Goal: Transaction & Acquisition: Purchase product/service

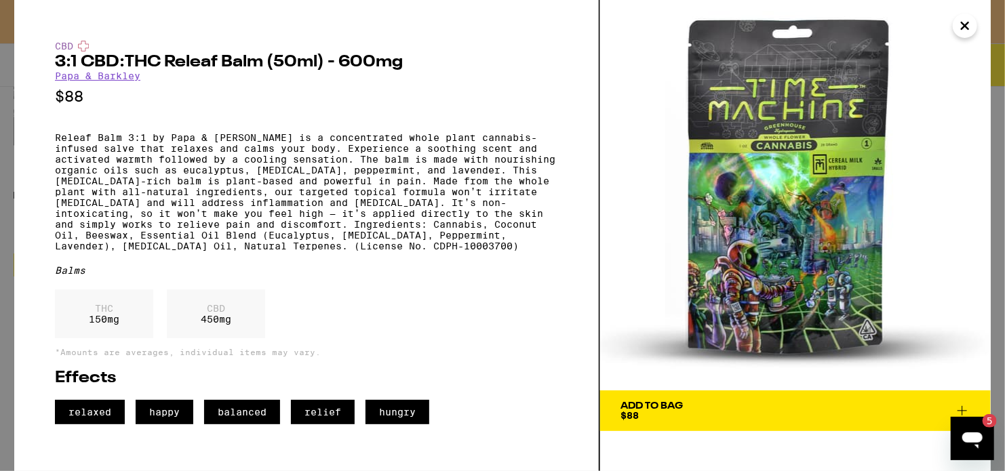
scroll to position [0, 1614]
click at [100, 338] on div "THC 150 mg" at bounding box center [104, 314] width 98 height 49
click at [224, 336] on div "CBD 450 mg" at bounding box center [216, 314] width 98 height 49
click at [968, 20] on icon "Close" at bounding box center [965, 26] width 16 height 20
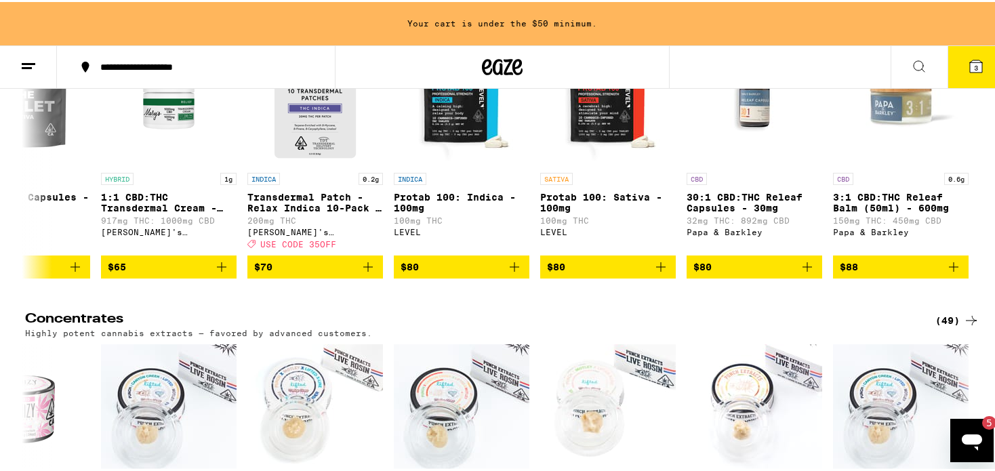
click at [949, 13] on div "(37)" at bounding box center [958, 5] width 44 height 16
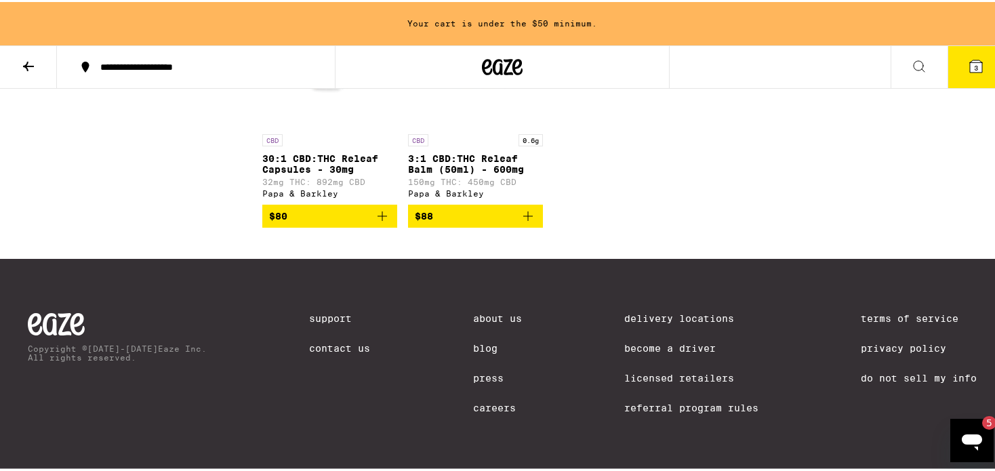
click at [35, 66] on icon at bounding box center [28, 64] width 16 height 16
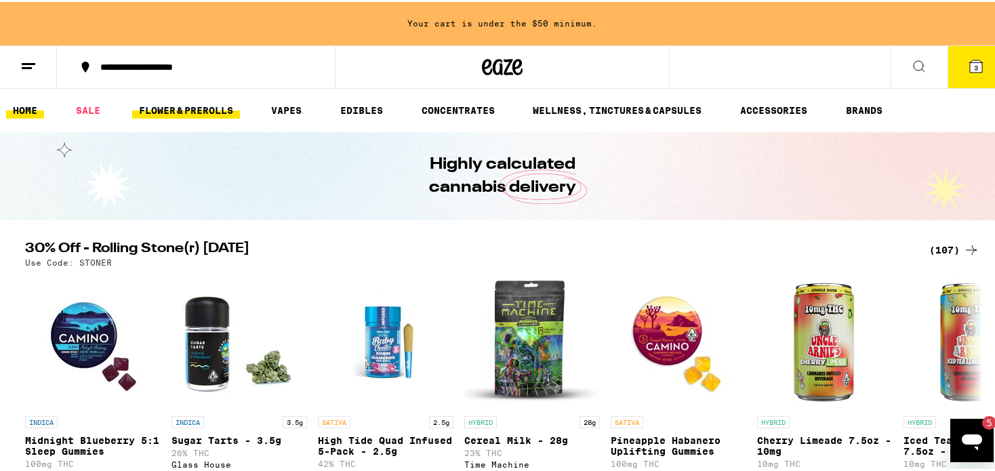
click at [165, 108] on link "FLOWER & PREROLLS" at bounding box center [186, 108] width 108 height 16
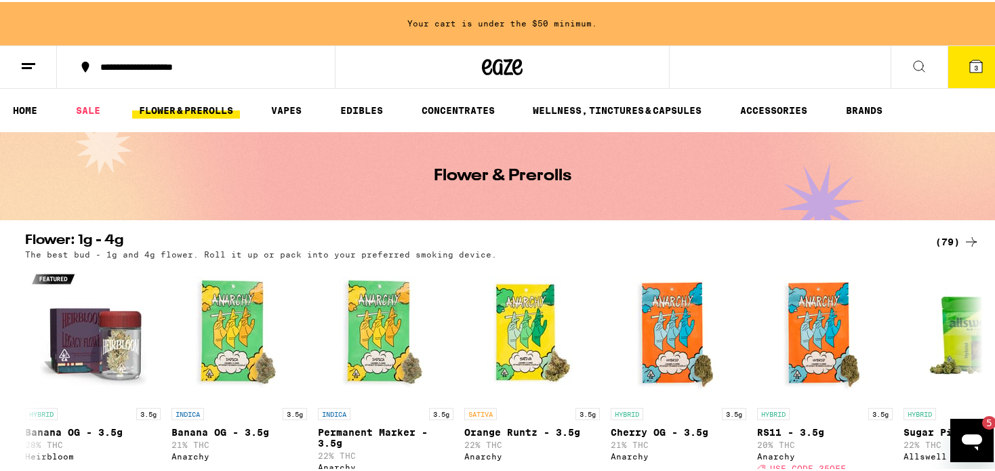
scroll to position [700, 0]
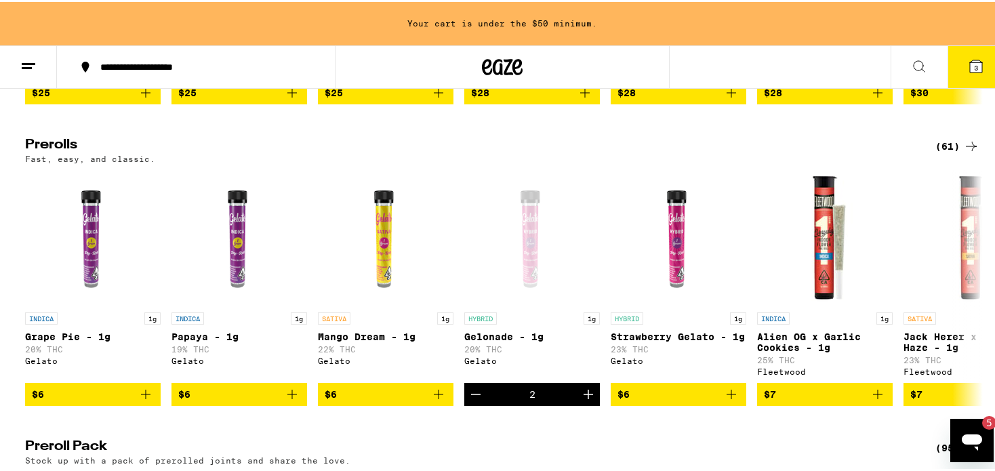
click at [963, 153] on icon at bounding box center [971, 144] width 16 height 16
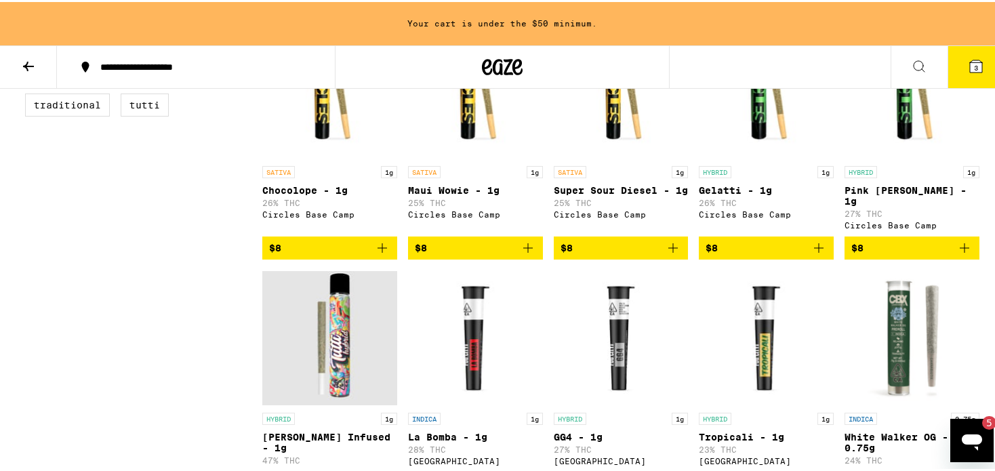
scroll to position [1401, 0]
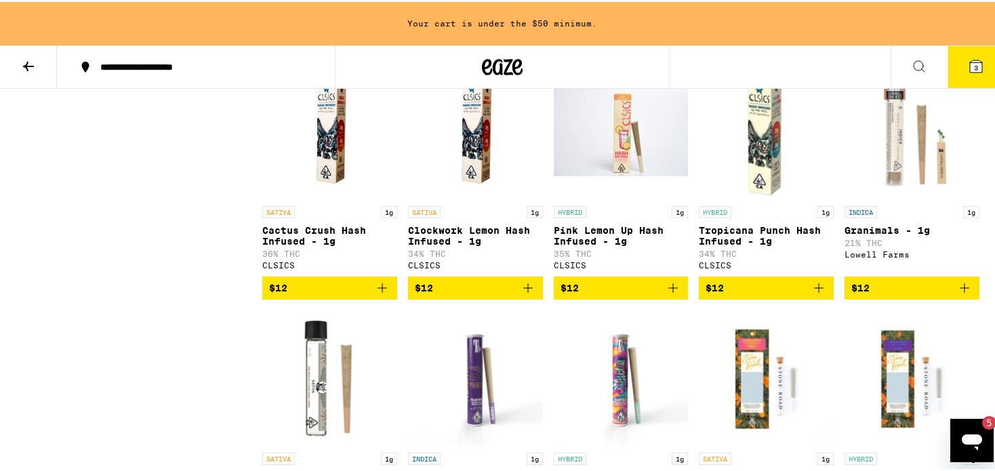
drag, startPoint x: 983, startPoint y: 111, endPoint x: 978, endPoint y: 175, distance: 64.0
click at [984, 163] on div "Sale View Sale Items Only Potency Medium High Very High Strain Type Hybrid Indi…" at bounding box center [502, 447] width 976 height 3318
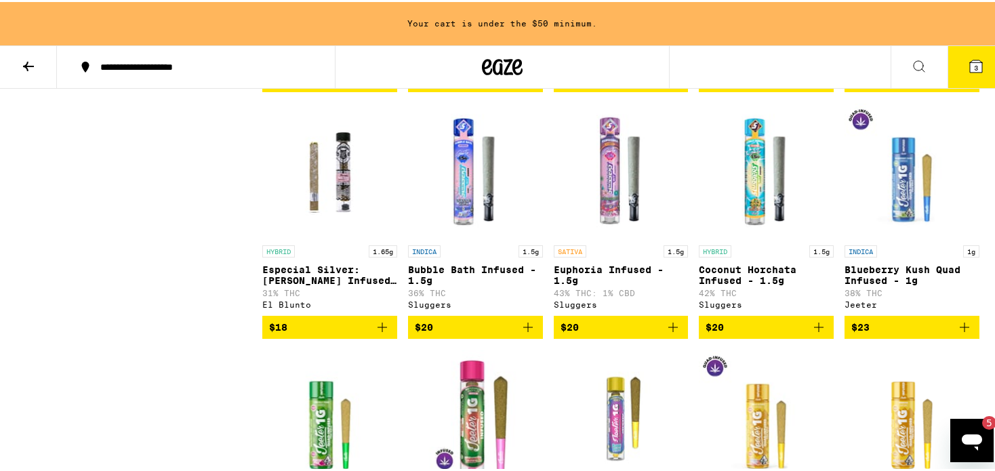
click at [964, 256] on p "1g" at bounding box center [971, 249] width 16 height 12
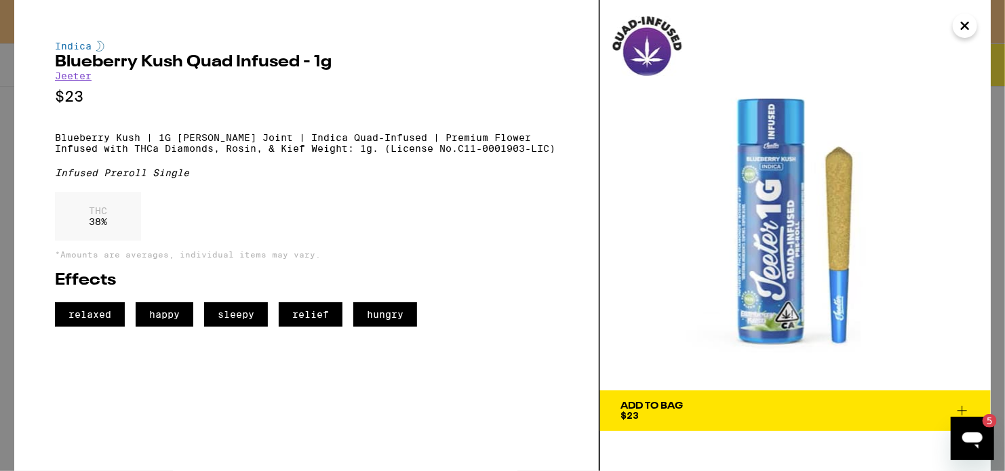
click at [965, 24] on icon "Close" at bounding box center [964, 25] width 7 height 7
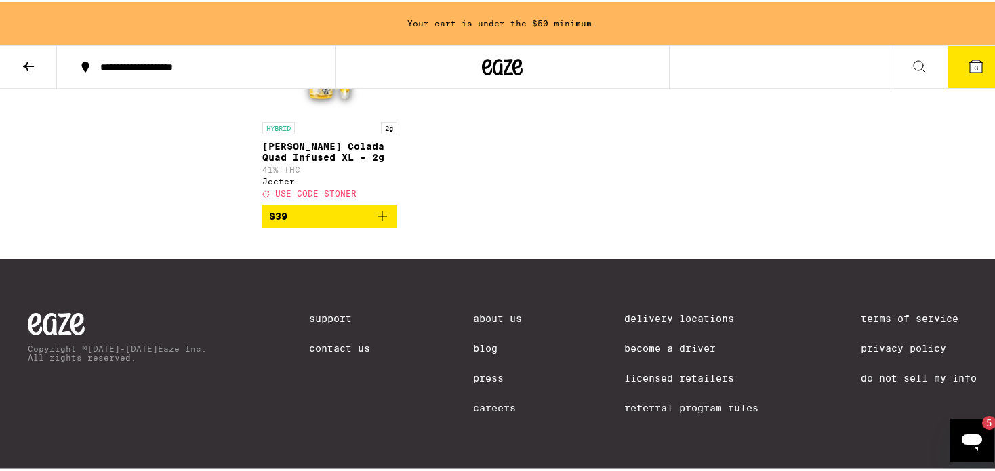
scroll to position [2655, 0]
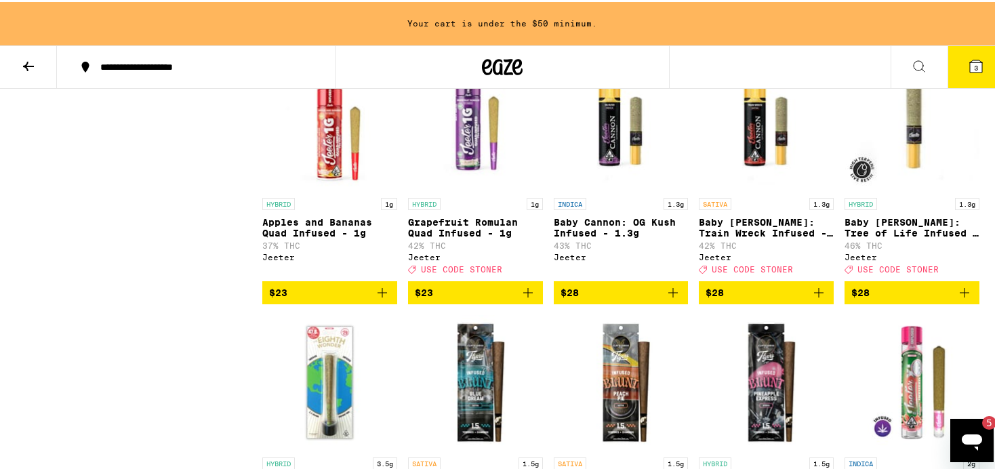
click at [914, 59] on icon at bounding box center [919, 64] width 11 height 11
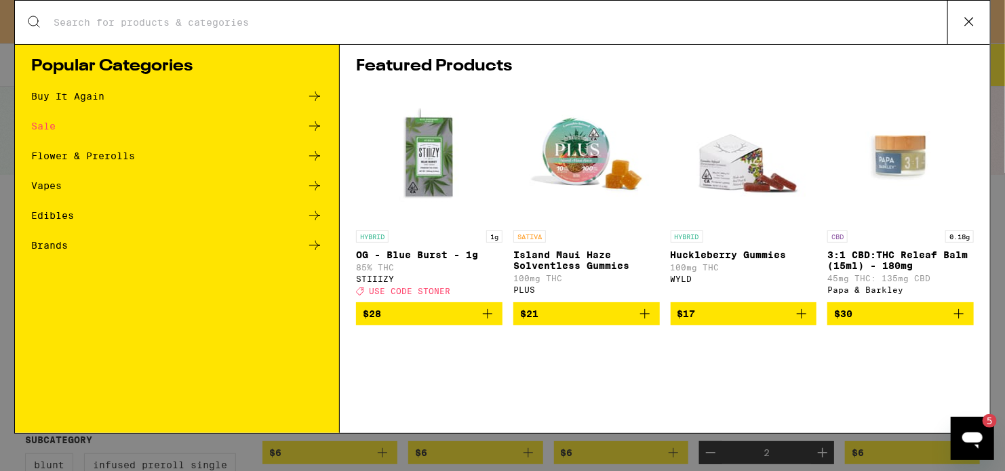
click at [317, 125] on icon at bounding box center [314, 126] width 16 height 16
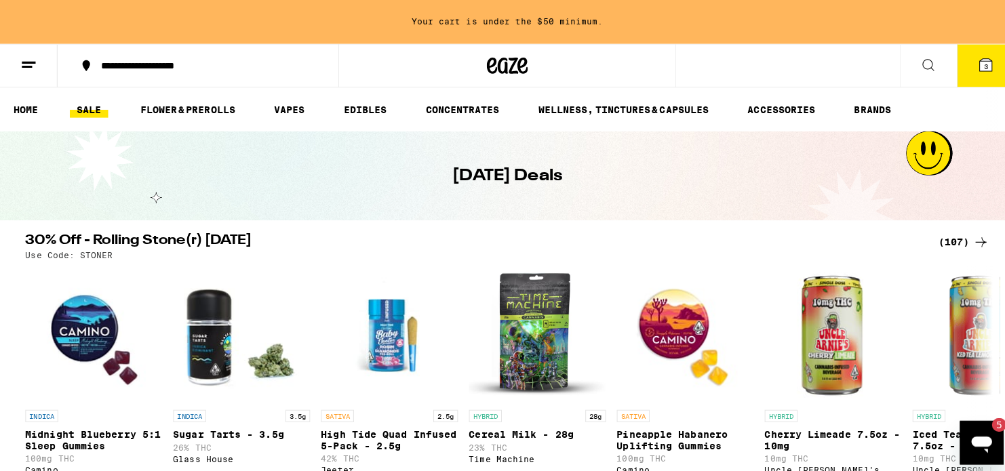
scroll to position [627, 0]
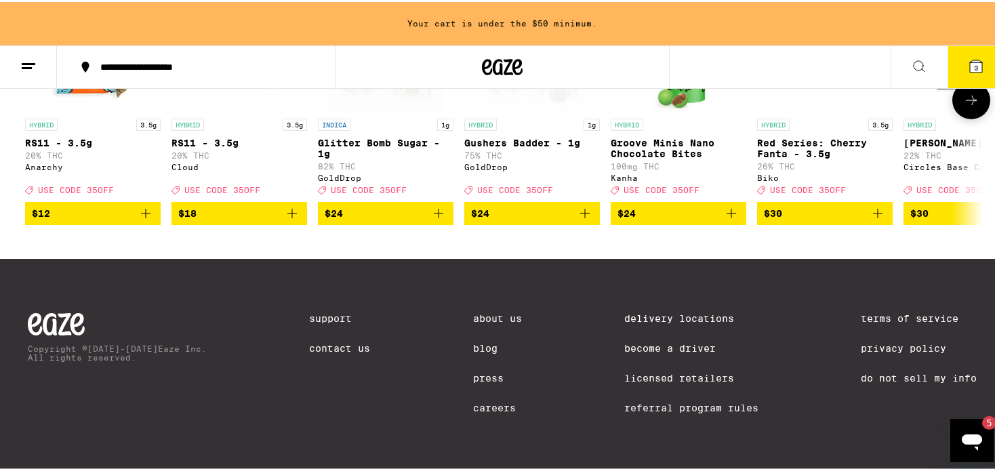
click at [504, 184] on span "USE CODE 35OFF" at bounding box center [515, 188] width 76 height 9
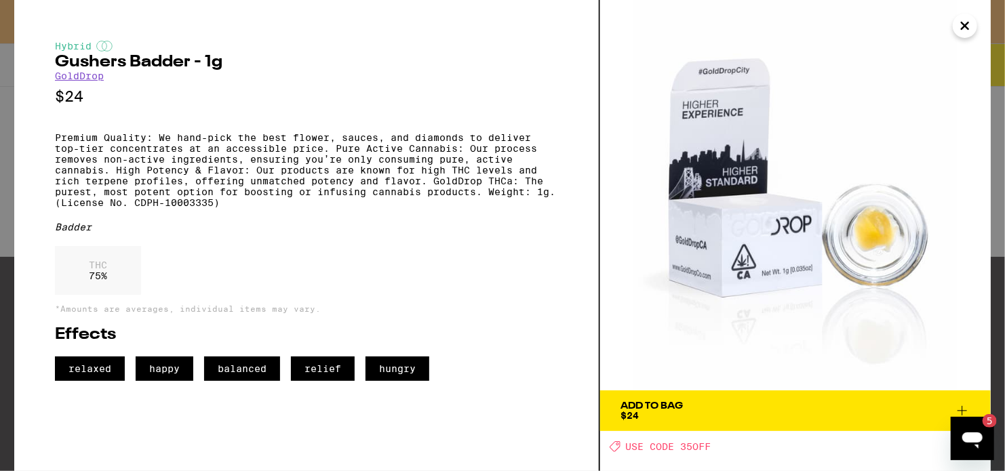
click at [972, 431] on icon "Open messaging window, 5 unread messages" at bounding box center [971, 438] width 24 height 24
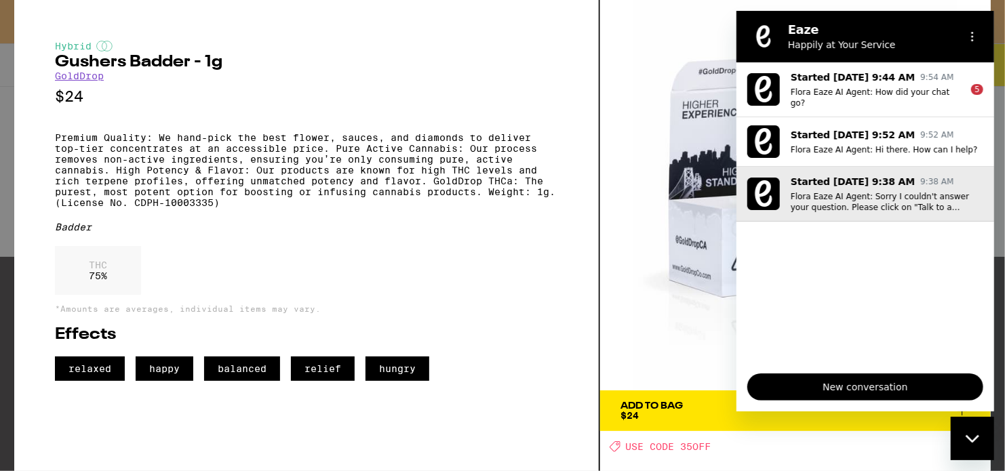
click at [841, 195] on p "Flora Eaze AI Agent: Sorry I couldn't answer your question. Please click on "Ta…" at bounding box center [886, 202] width 193 height 22
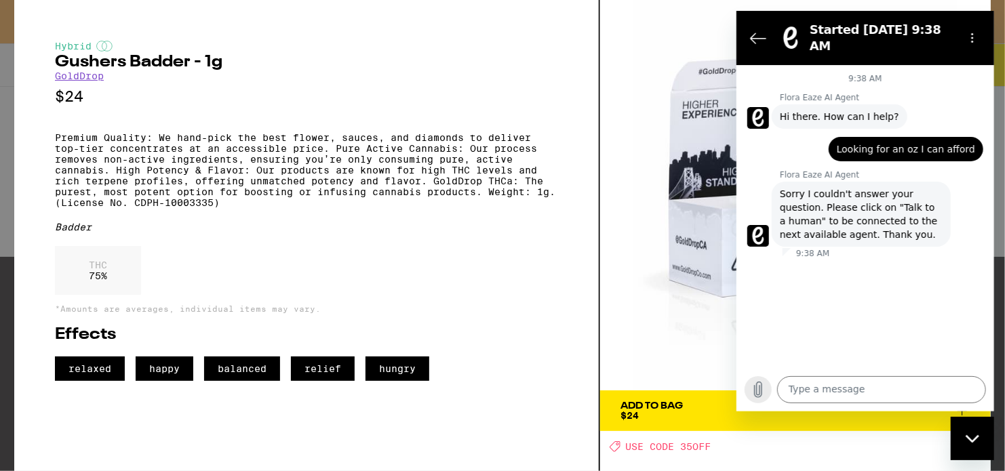
click at [757, 395] on icon "Upload file" at bounding box center [757, 390] width 7 height 16
